Goal: Task Accomplishment & Management: Manage account settings

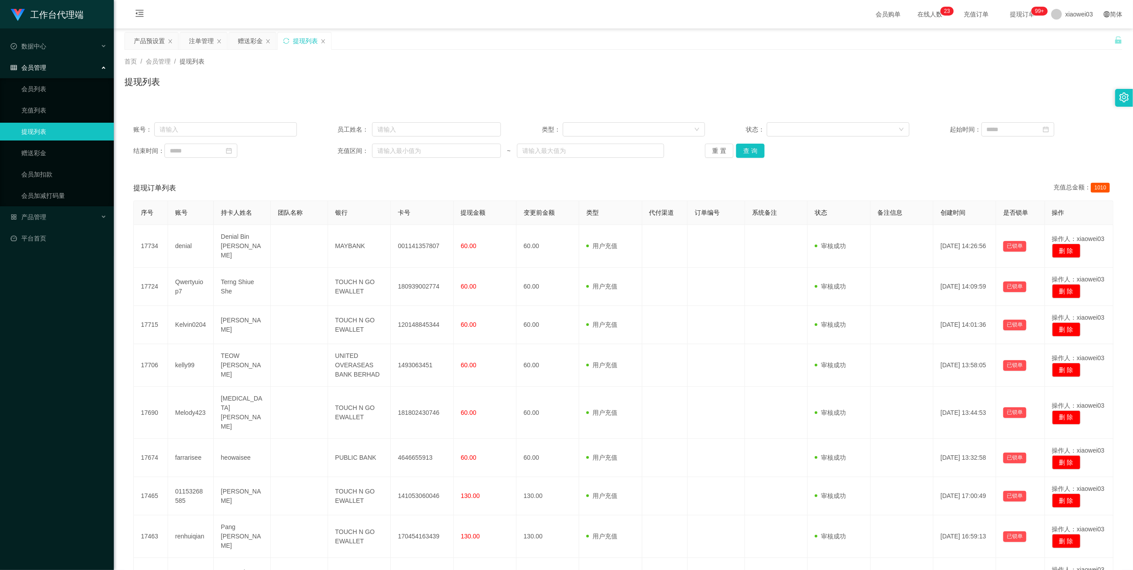
click at [157, 38] on div "产品预设置" at bounding box center [149, 40] width 31 height 17
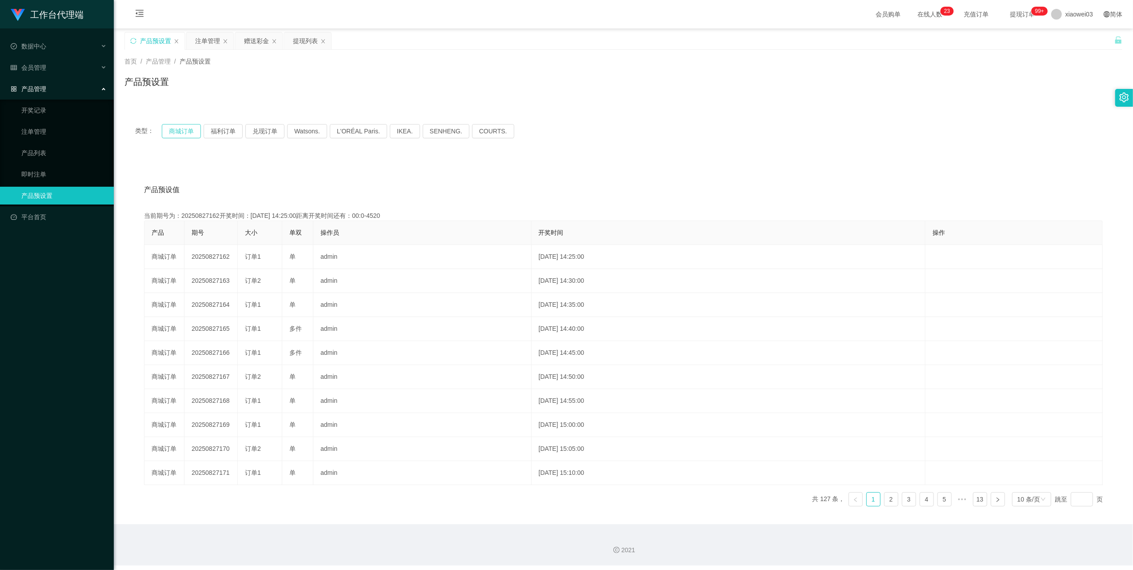
click at [186, 129] on button "商城订单" at bounding box center [181, 131] width 39 height 14
click at [208, 47] on div "注单管理" at bounding box center [207, 40] width 25 height 17
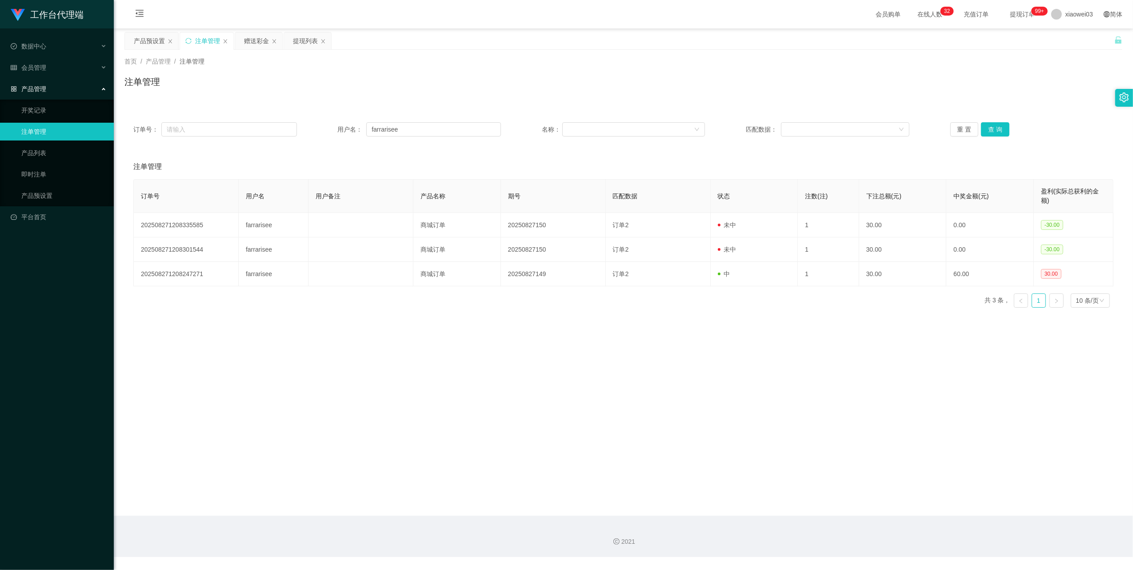
click at [256, 46] on div "赠送彩金" at bounding box center [256, 40] width 25 height 17
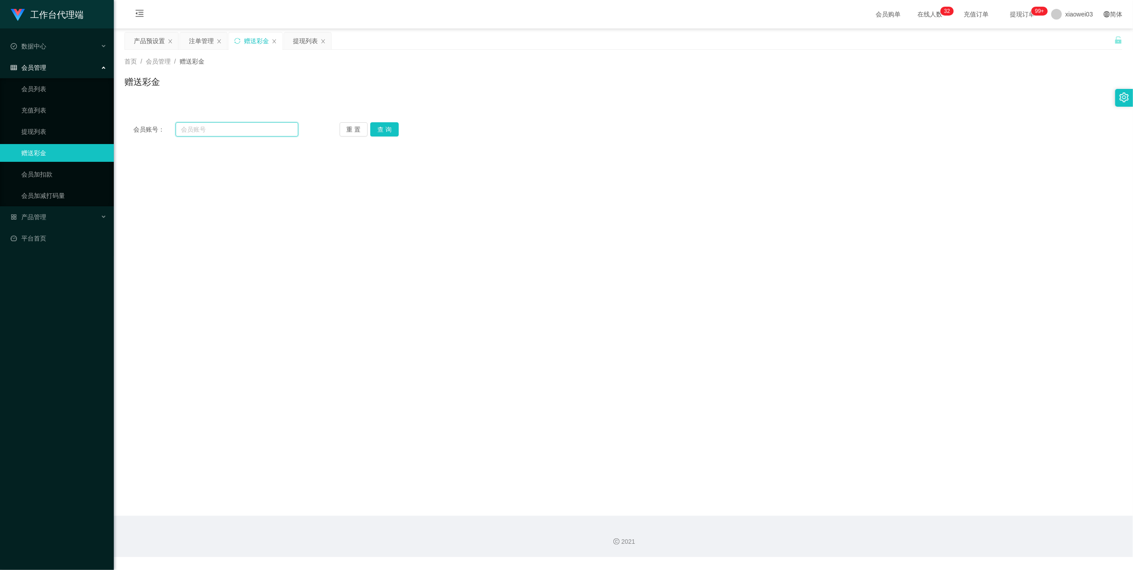
click at [246, 125] on input "text" at bounding box center [237, 129] width 123 height 14
paste input "Edz"
type input "Edz"
drag, startPoint x: 374, startPoint y: 128, endPoint x: 400, endPoint y: 136, distance: 27.3
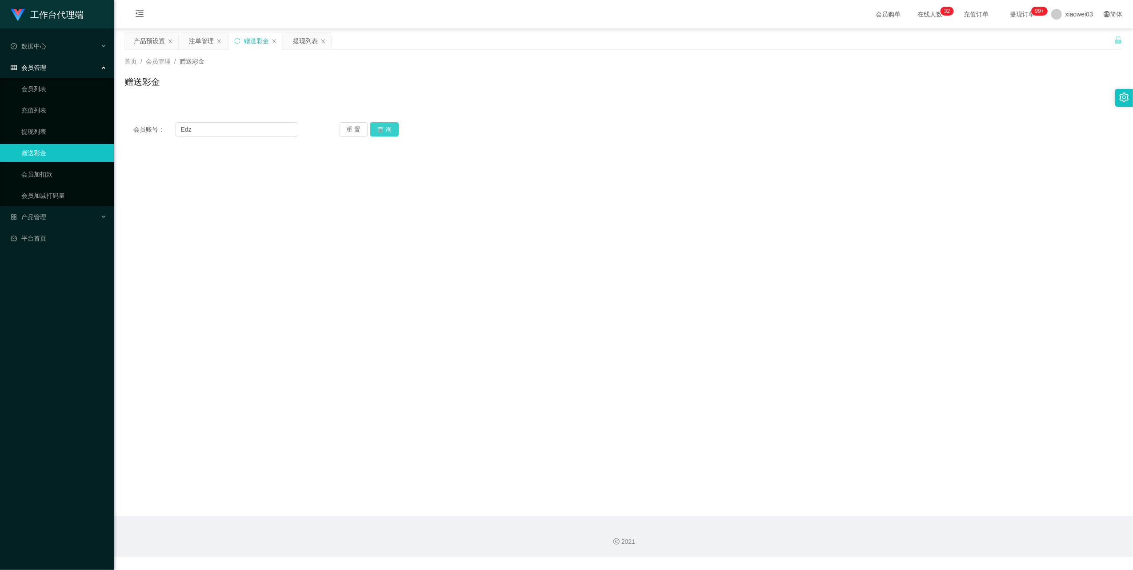
click at [374, 128] on button "查 询" at bounding box center [384, 129] width 28 height 14
click at [492, 190] on div "会员姓名" at bounding box center [623, 183] width 998 height 18
click at [301, 43] on div "提现列表" at bounding box center [305, 40] width 25 height 17
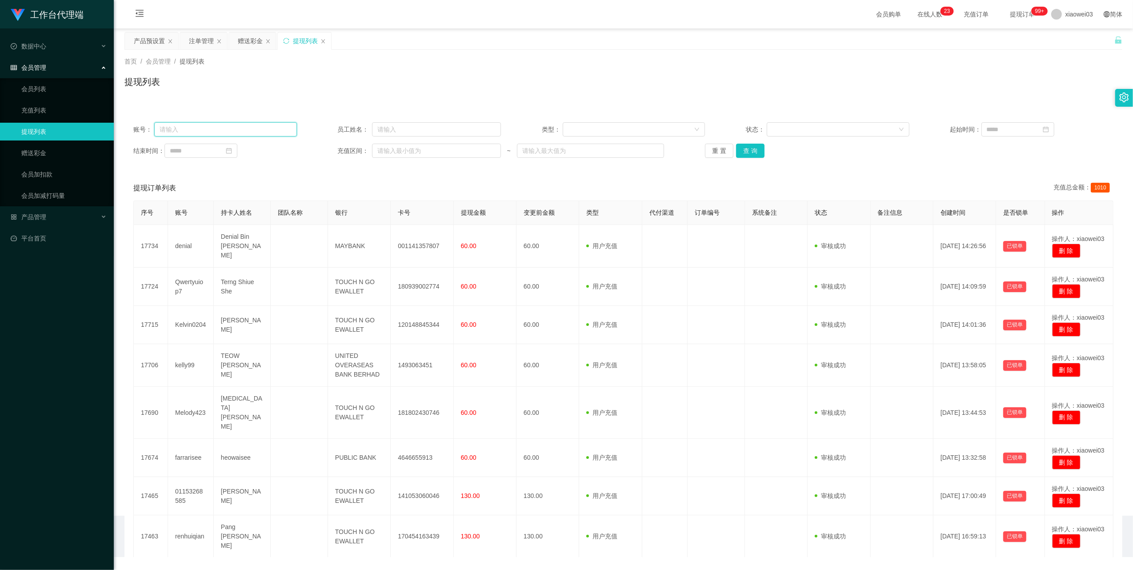
click at [279, 125] on input "text" at bounding box center [225, 129] width 143 height 14
paste input "Edz"
type input "Edz"
click at [747, 148] on button "查 询" at bounding box center [750, 151] width 28 height 14
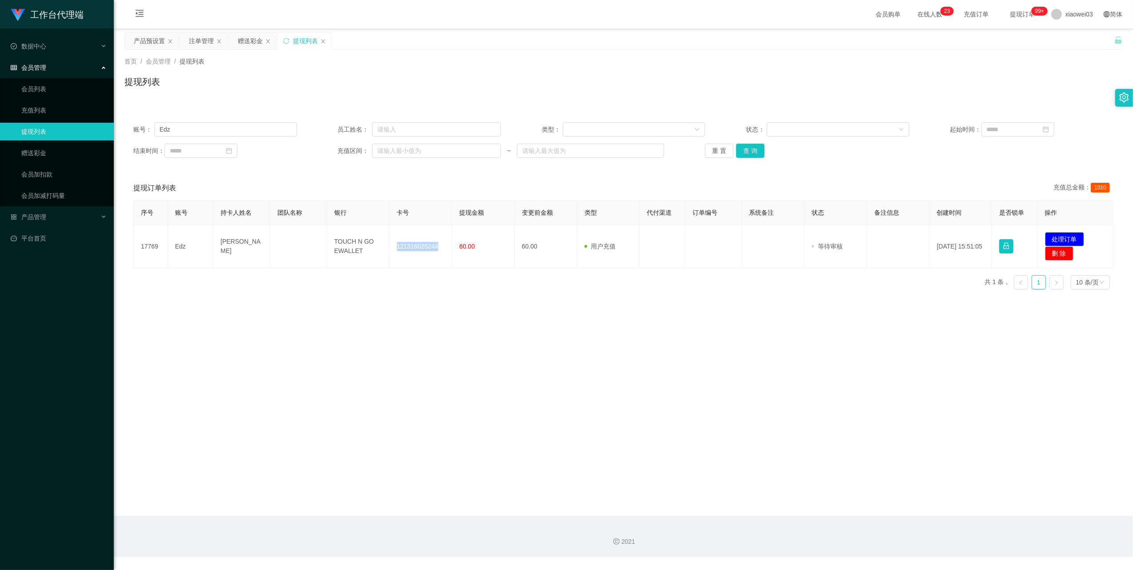
drag, startPoint x: 435, startPoint y: 244, endPoint x: 395, endPoint y: 238, distance: 41.3
click at [395, 238] on td "121316025244" at bounding box center [421, 246] width 63 height 43
copy td "121316025244"
click at [357, 250] on td "TOUCH N GO EWALLET" at bounding box center [358, 246] width 63 height 43
drag, startPoint x: 349, startPoint y: 249, endPoint x: 329, endPoint y: 244, distance: 20.6
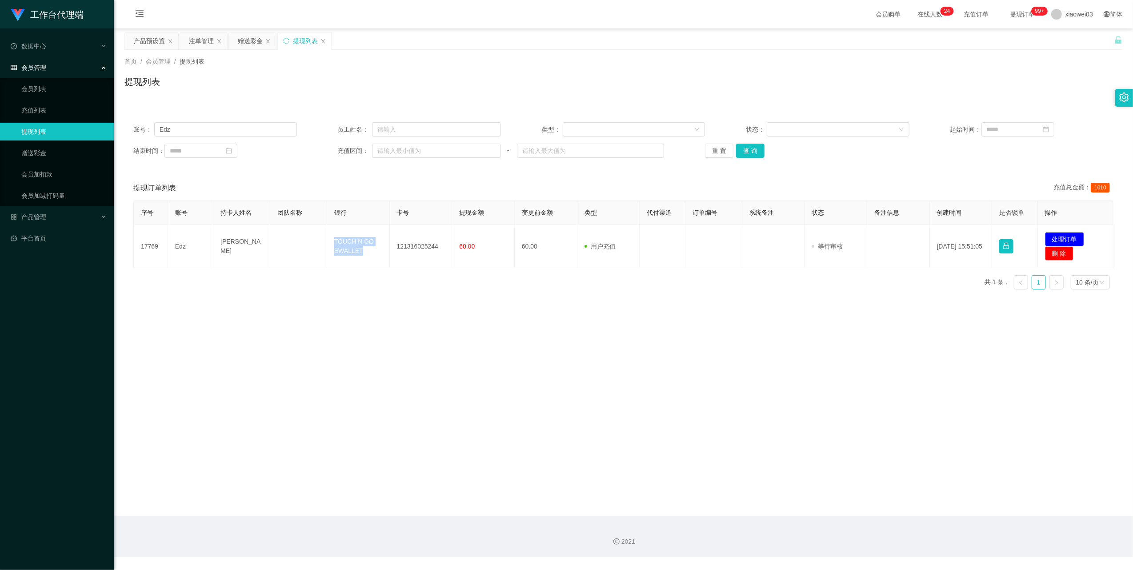
click at [329, 244] on td "TOUCH N GO EWALLET" at bounding box center [358, 246] width 63 height 43
copy td "TOUCH N GO EWALLET"
click at [1058, 234] on button "处理订单" at bounding box center [1064, 239] width 39 height 14
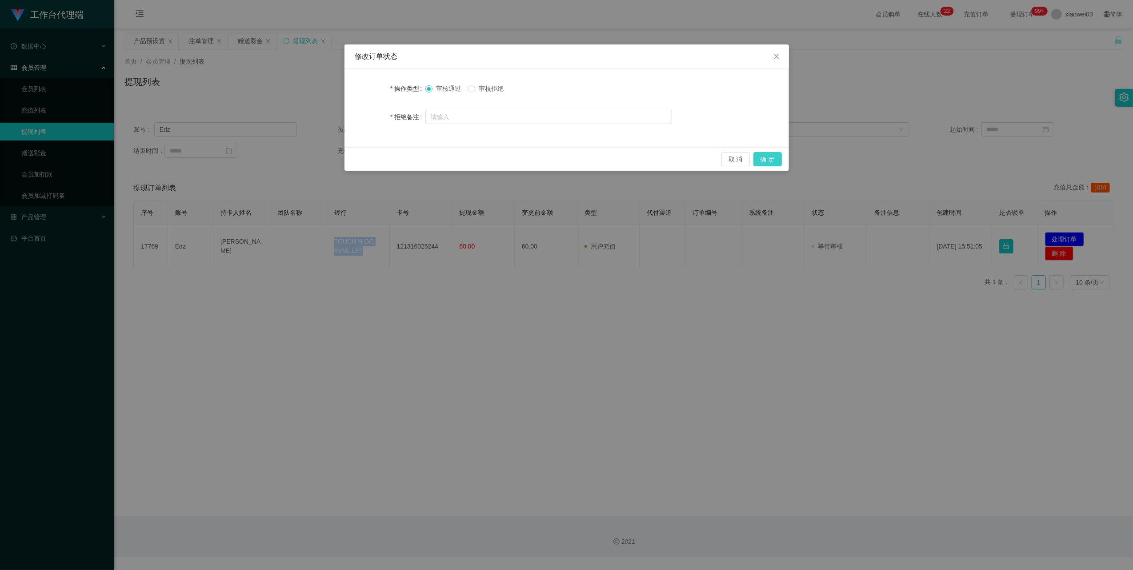
click at [763, 160] on button "确 定" at bounding box center [767, 159] width 28 height 14
click at [698, 436] on div "修改订单状态 操作类型 审核通过 审核拒绝 拒绝备注 取 消 确 定" at bounding box center [566, 285] width 1133 height 570
